Goal: Information Seeking & Learning: Learn about a topic

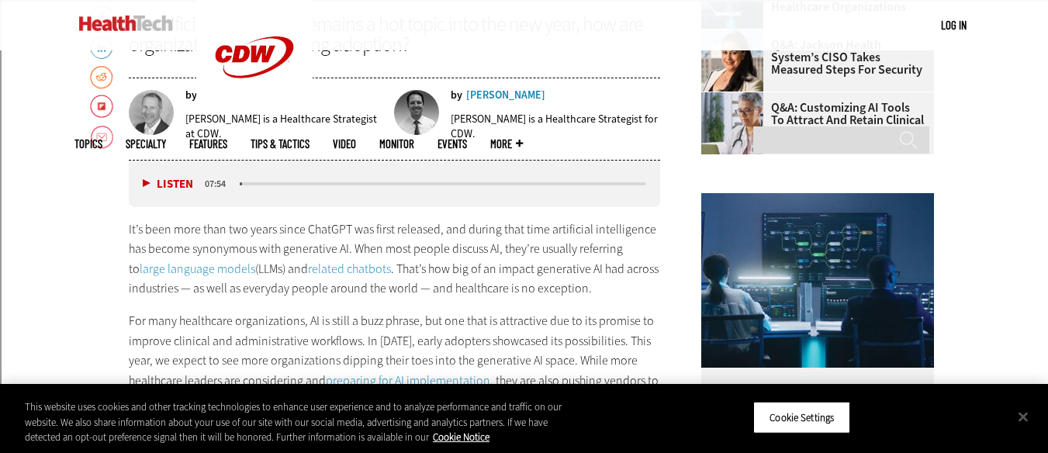
scroll to position [690, 0]
